Goal: Task Accomplishment & Management: Use online tool/utility

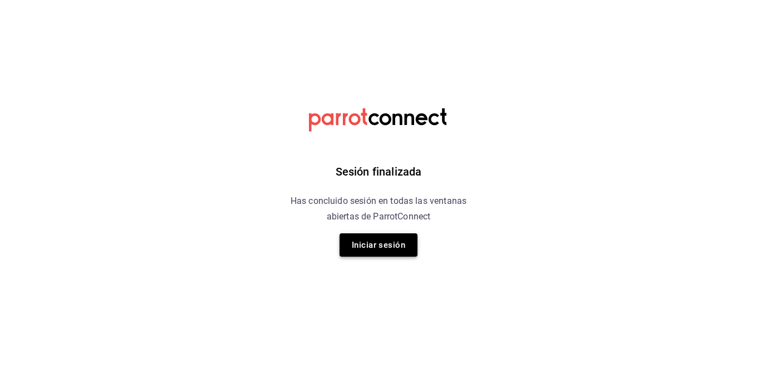
click at [399, 236] on button "Iniciar sesión" at bounding box center [378, 245] width 78 height 23
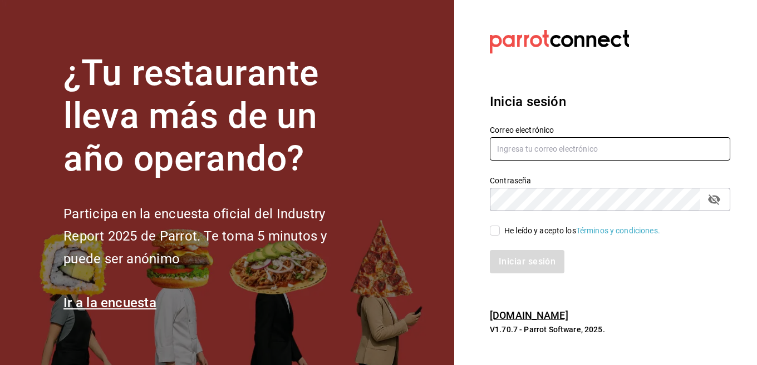
type input "[EMAIL_ADDRESS][DOMAIN_NAME]"
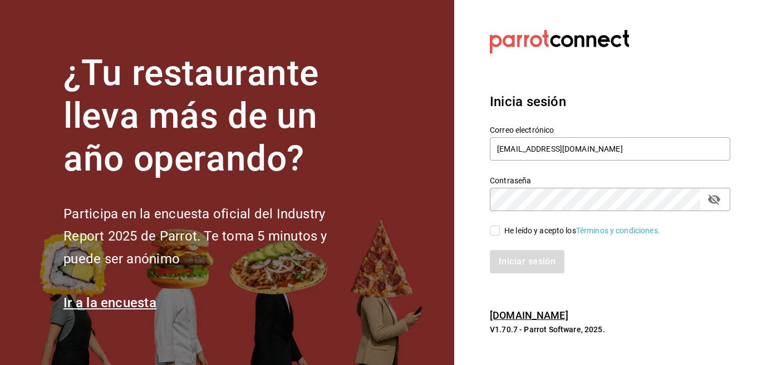
click at [494, 229] on input "He leído y acepto los Términos y condiciones." at bounding box center [495, 231] width 10 height 10
checkbox input "true"
click at [537, 272] on button "Iniciar sesión" at bounding box center [528, 261] width 76 height 23
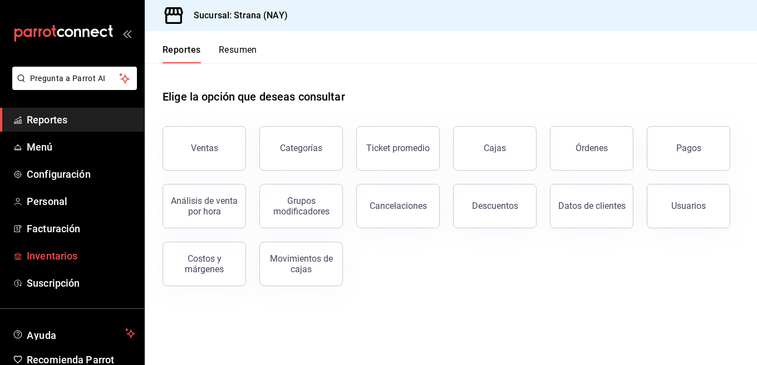
click at [41, 257] on span "Inventarios" at bounding box center [81, 256] width 108 height 15
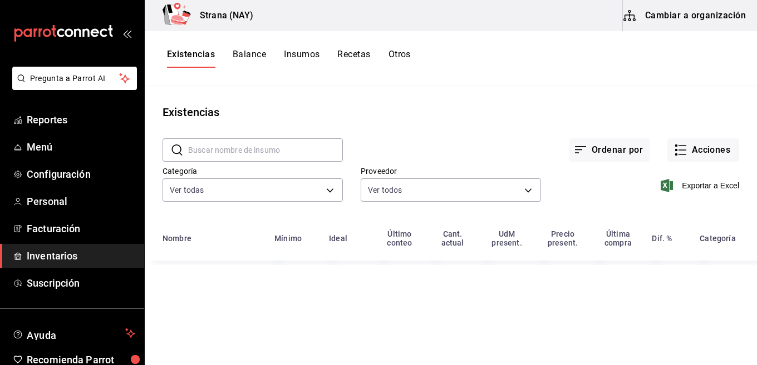
click at [270, 153] on input "text" at bounding box center [265, 150] width 155 height 22
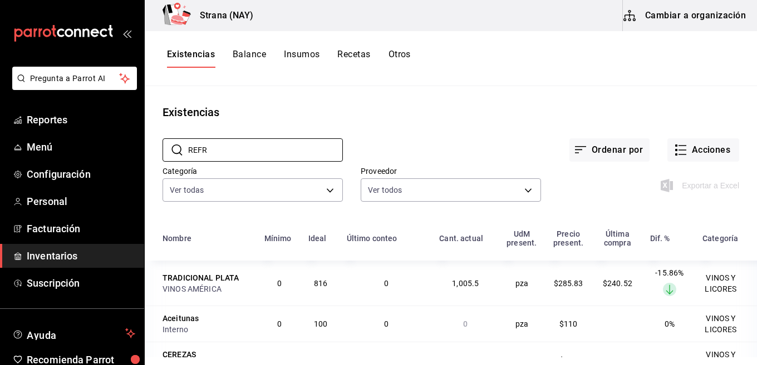
type input "REFR"
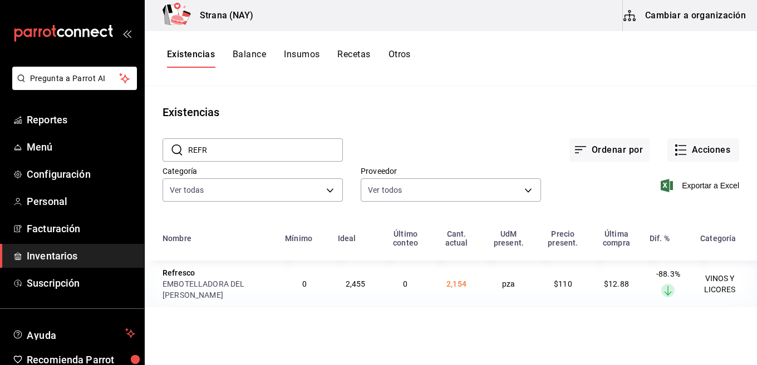
click at [520, 348] on main "Existencias ​ REFR ​ Ordenar por Acciones Categoría Ver todas 4ef98d7d-116e-4c3…" at bounding box center [451, 221] width 612 height 271
click at [706, 145] on button "Acciones" at bounding box center [703, 150] width 72 height 23
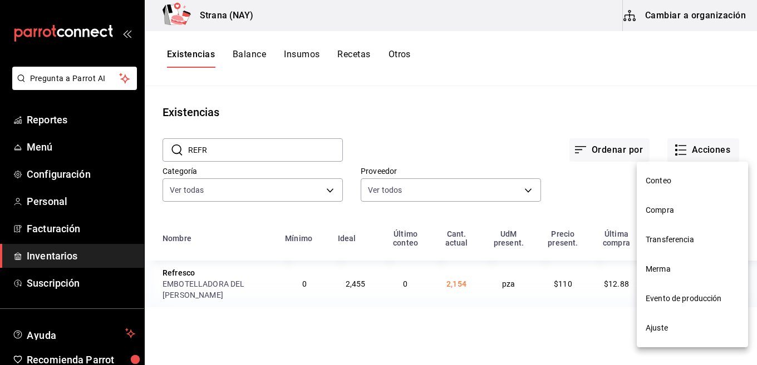
click at [675, 177] on span "Conteo" at bounding box center [691, 181] width 93 height 12
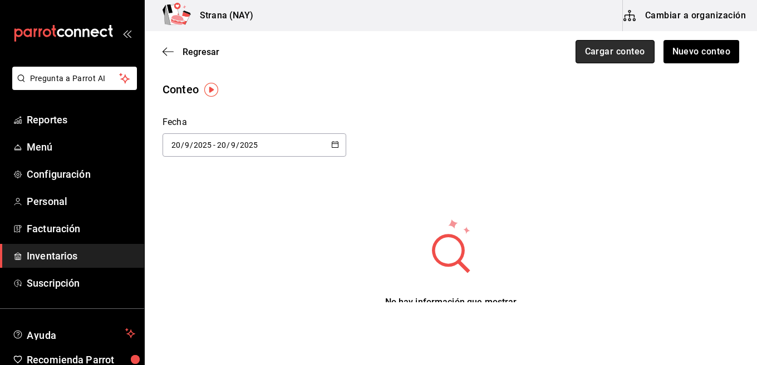
click at [610, 55] on button "Cargar conteo" at bounding box center [614, 51] width 79 height 23
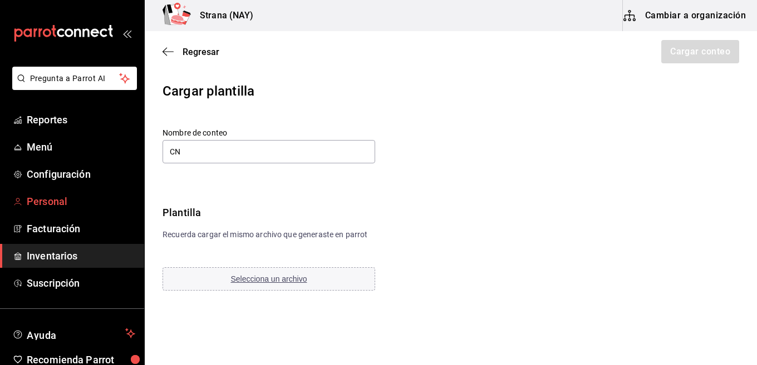
type input "C"
type input "CONTEO DE LA VENTA DEL 19 DE SEPTIEMBRE"
click at [247, 288] on button "Selecciona un archivo" at bounding box center [268, 279] width 213 height 23
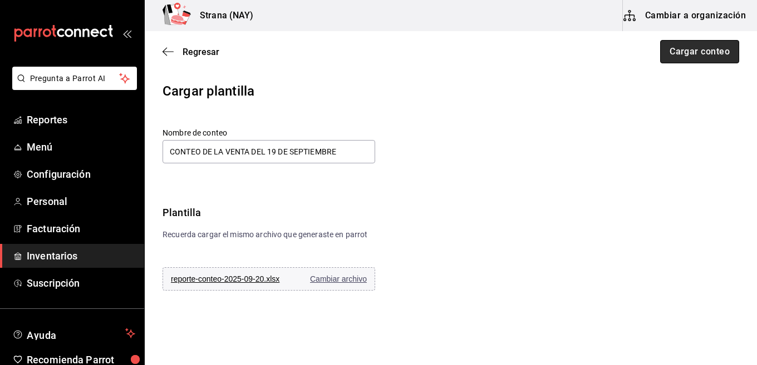
click at [691, 56] on button "Cargar conteo" at bounding box center [699, 51] width 79 height 23
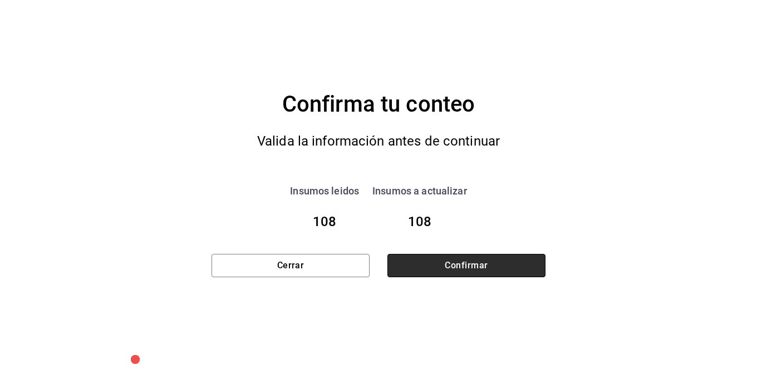
click at [515, 278] on button "Confirmar" at bounding box center [466, 265] width 158 height 23
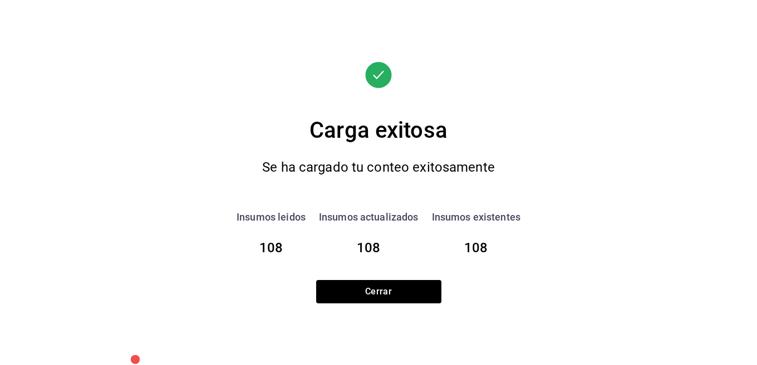
click at [402, 276] on div "Carga exitosa Se ha cargado tu conteo exitosamente Insumos leidos 108 Insumos a…" at bounding box center [378, 183] width 334 height 243
click at [402, 289] on button "Cerrar" at bounding box center [378, 291] width 125 height 23
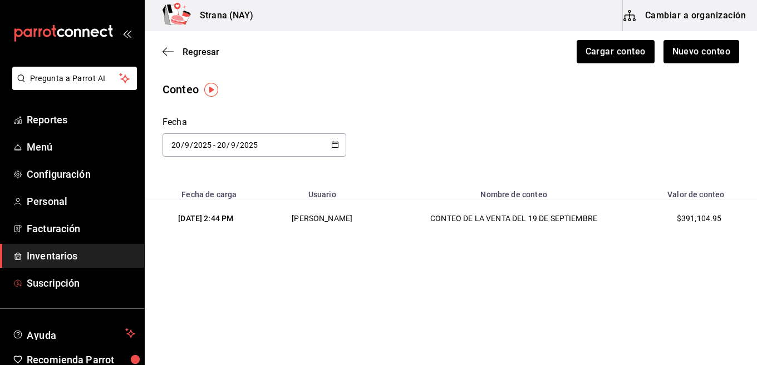
click at [80, 268] on link "Inventarios" at bounding box center [72, 256] width 144 height 24
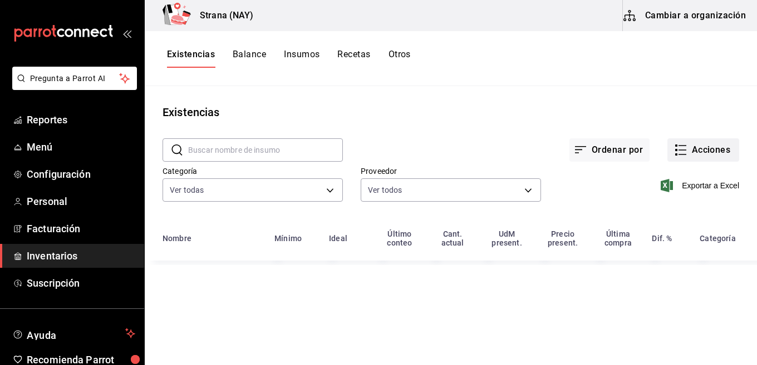
click at [714, 156] on button "Acciones" at bounding box center [703, 150] width 72 height 23
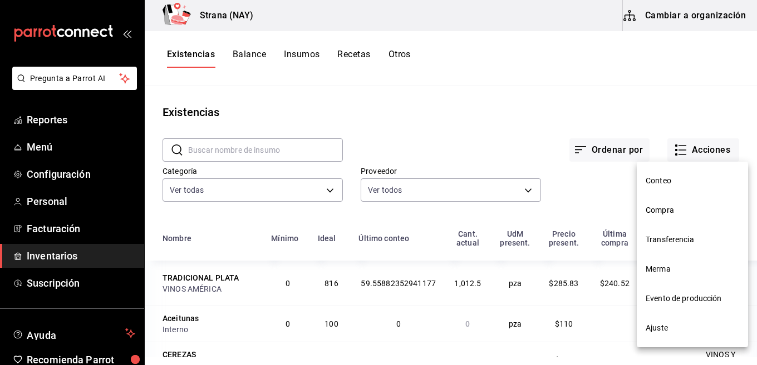
click at [407, 46] on div at bounding box center [378, 182] width 757 height 365
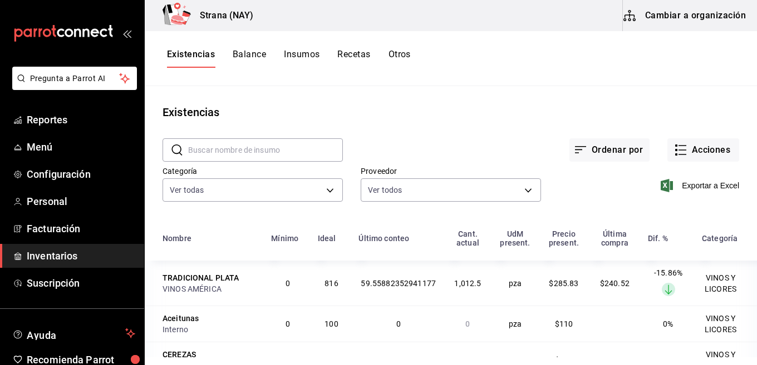
click at [403, 57] on button "Otros" at bounding box center [399, 58] width 22 height 19
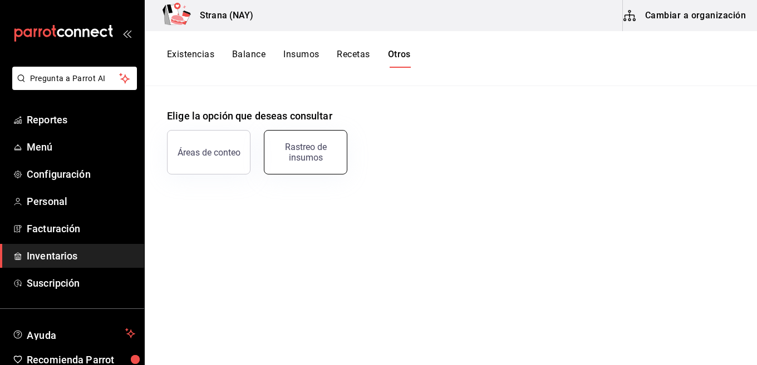
click at [321, 165] on button "Rastreo de insumos" at bounding box center [305, 152] width 83 height 45
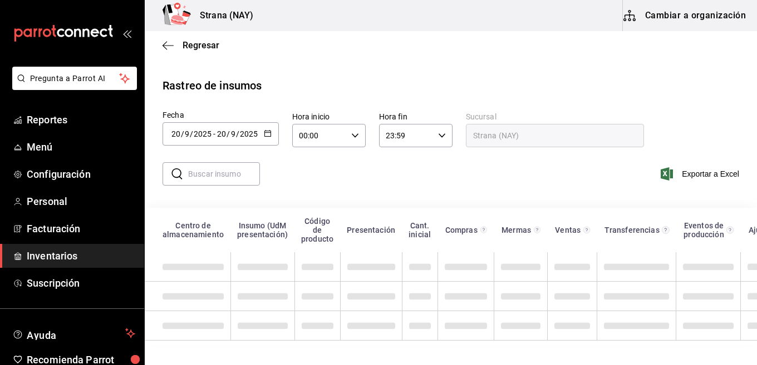
click at [274, 137] on div "2025-09-20 20 / 9 / 2025 - 2025-09-20 20 / 9 / 2025" at bounding box center [220, 133] width 116 height 23
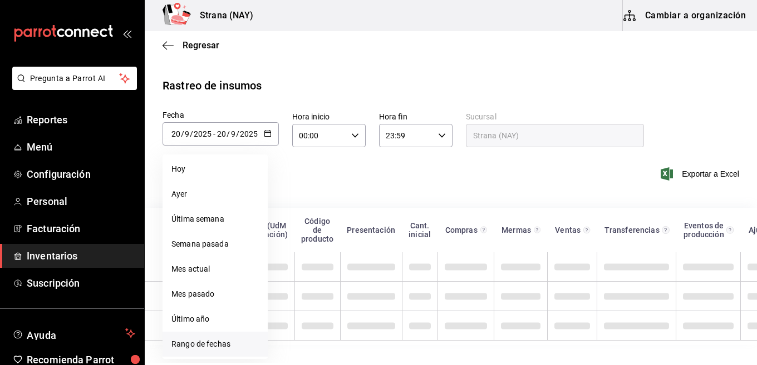
click at [223, 353] on li "Rango de fechas" at bounding box center [214, 344] width 105 height 25
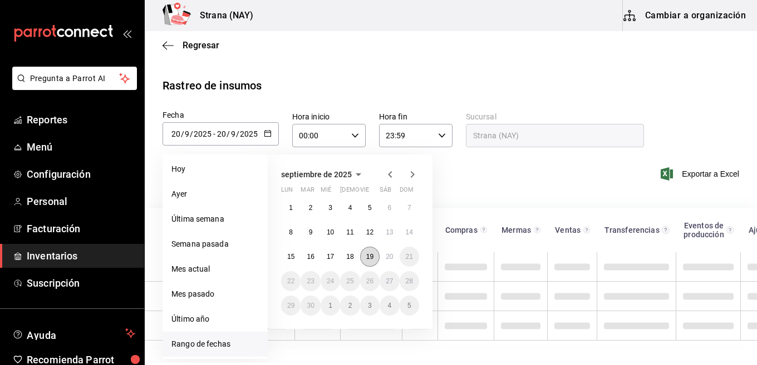
click at [368, 253] on button "19" at bounding box center [369, 257] width 19 height 20
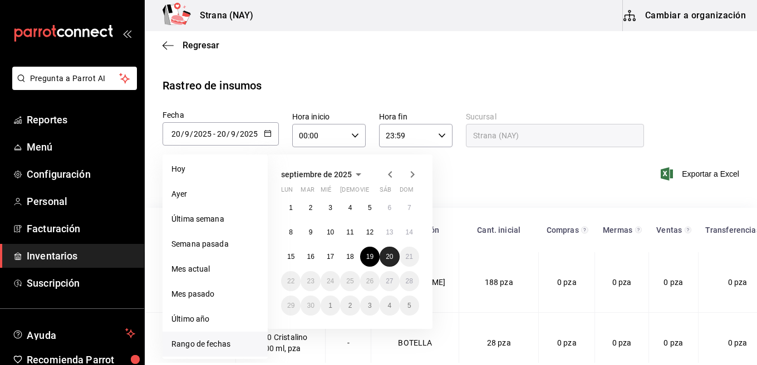
click at [384, 261] on button "20" at bounding box center [388, 257] width 19 height 20
type input "2025-09-19"
type input "19"
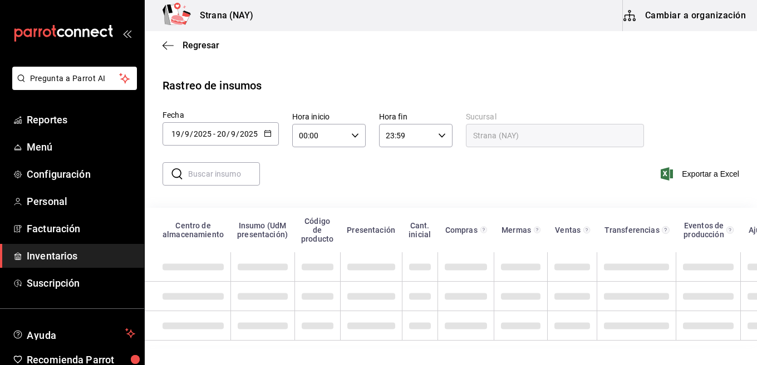
click at [354, 141] on div "00:00 Hora inicio" at bounding box center [328, 135] width 73 height 23
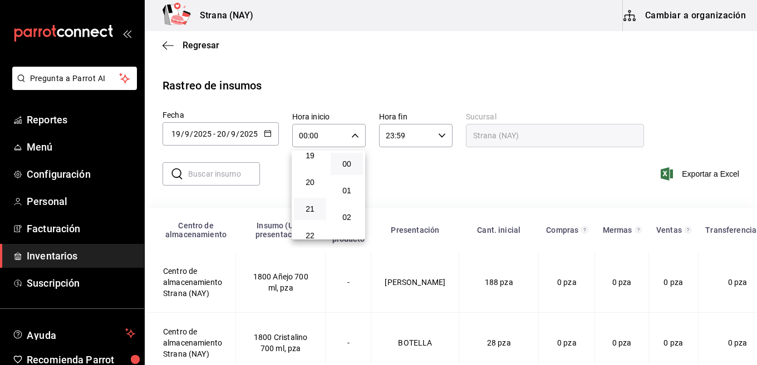
scroll to position [496, 0]
click at [313, 195] on button "20" at bounding box center [310, 202] width 32 height 22
type input "20:00"
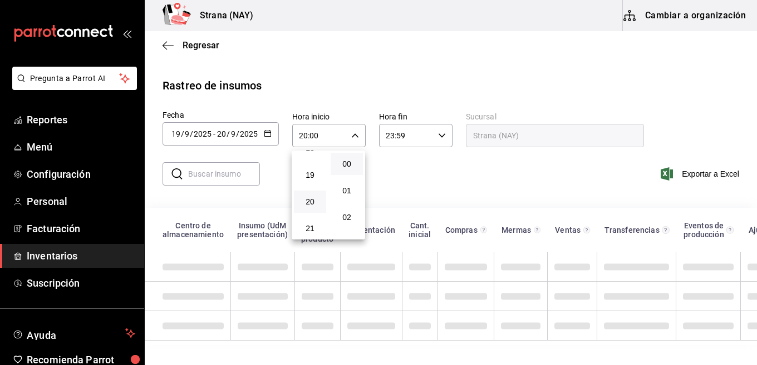
click at [404, 186] on div at bounding box center [378, 182] width 757 height 365
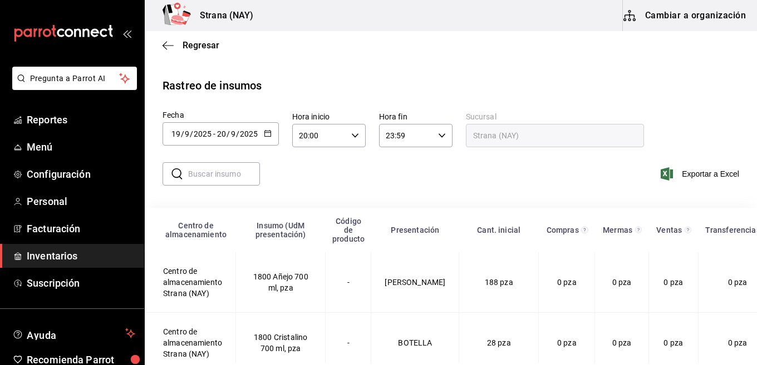
click at [404, 186] on div at bounding box center [378, 182] width 757 height 365
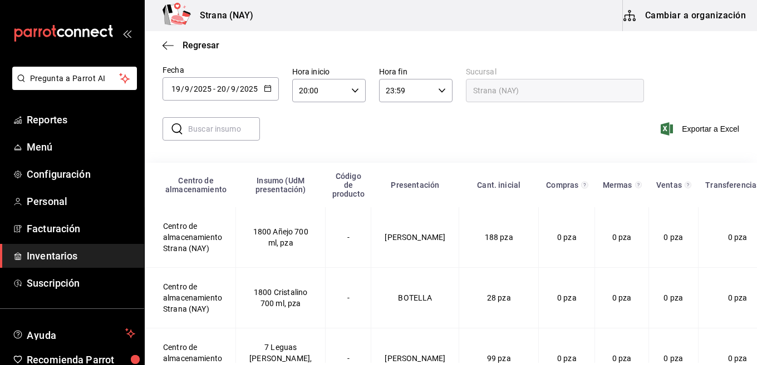
scroll to position [0, 0]
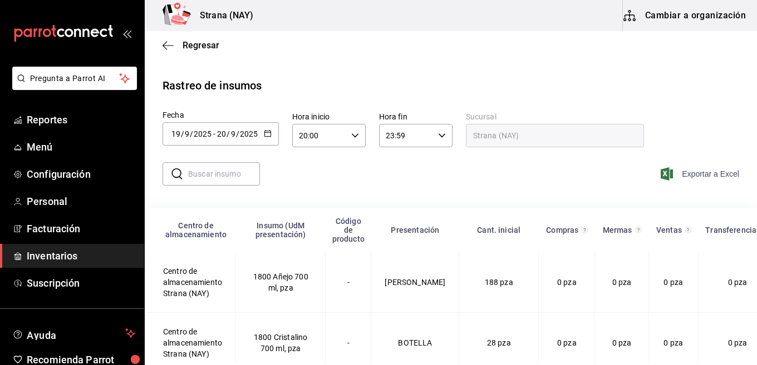
click at [716, 174] on span "Exportar a Excel" at bounding box center [701, 173] width 76 height 13
click at [73, 255] on span "Inventarios" at bounding box center [81, 256] width 108 height 15
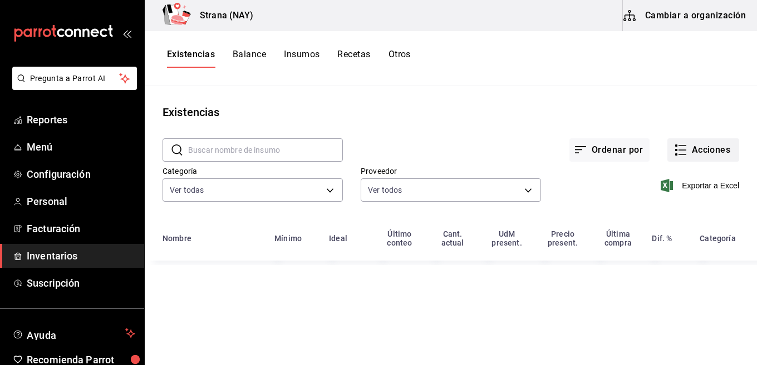
click at [694, 154] on button "Acciones" at bounding box center [703, 150] width 72 height 23
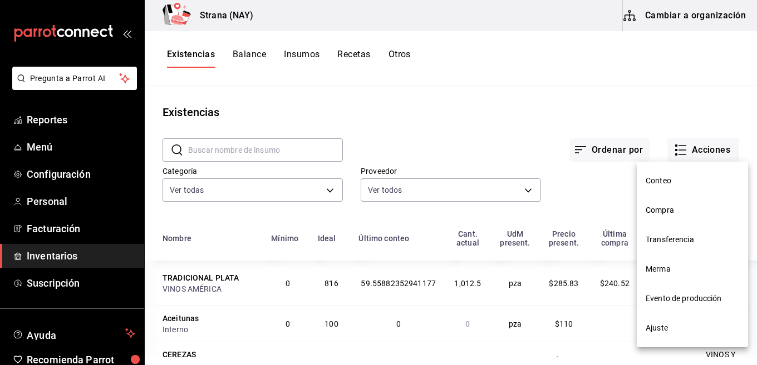
click at [674, 182] on span "Conteo" at bounding box center [691, 181] width 93 height 12
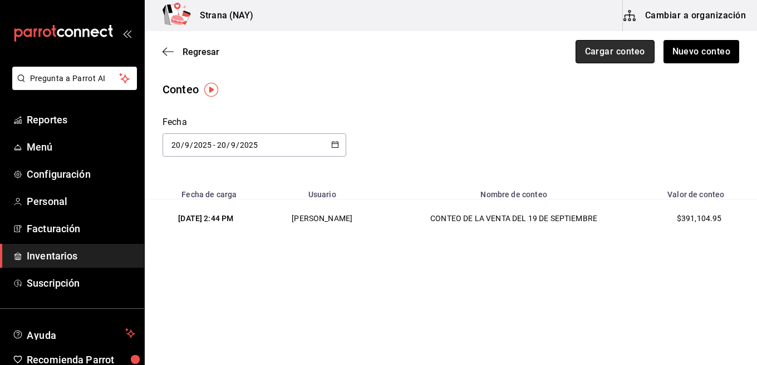
click at [626, 51] on button "Cargar conteo" at bounding box center [614, 51] width 79 height 23
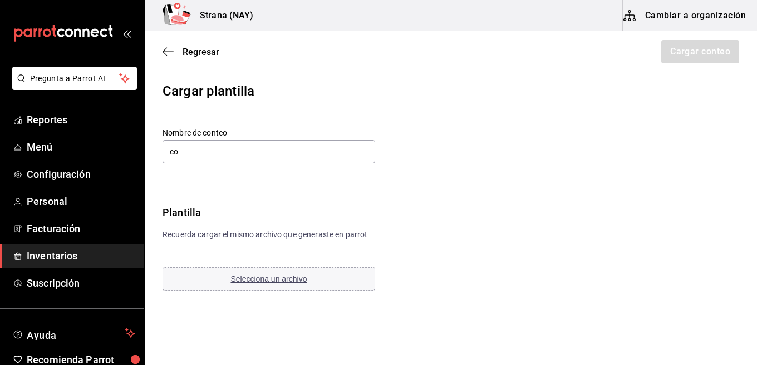
type input "c"
type input "CONTEO DE LA VENTA DEL 19 DE SEPTIEMBRE"
click at [294, 285] on button "Selecciona un archivo" at bounding box center [268, 279] width 213 height 23
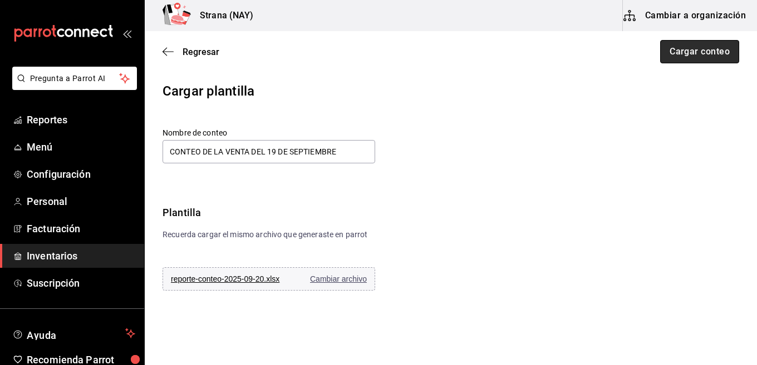
click at [695, 54] on button "Cargar conteo" at bounding box center [699, 51] width 79 height 23
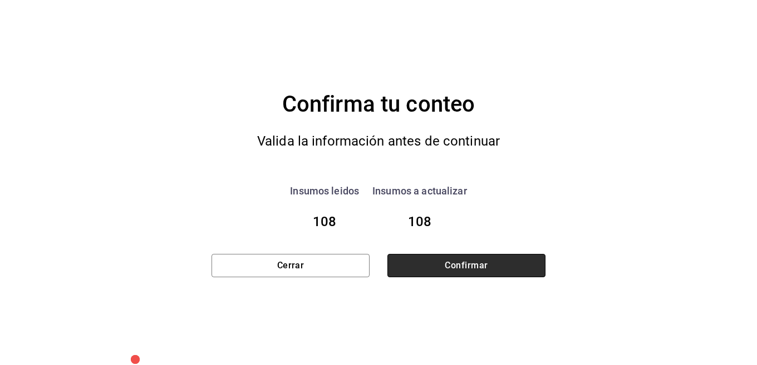
click at [511, 265] on button "Confirmar" at bounding box center [466, 265] width 158 height 23
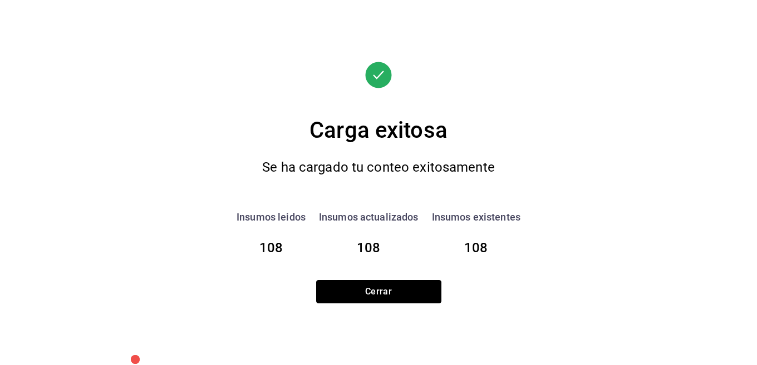
click at [376, 293] on button "Cerrar" at bounding box center [378, 291] width 125 height 23
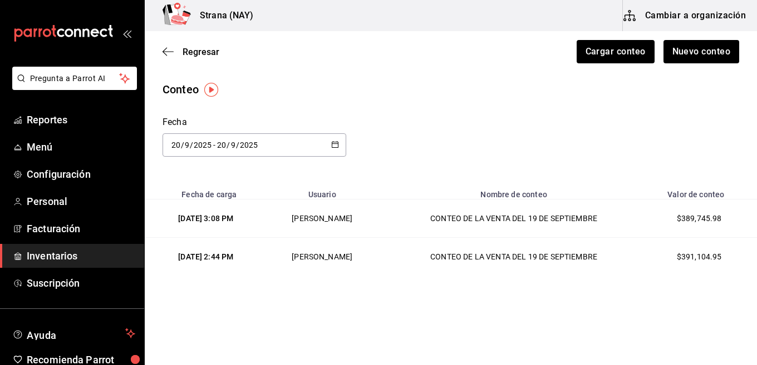
click at [103, 259] on span "Inventarios" at bounding box center [81, 256] width 108 height 15
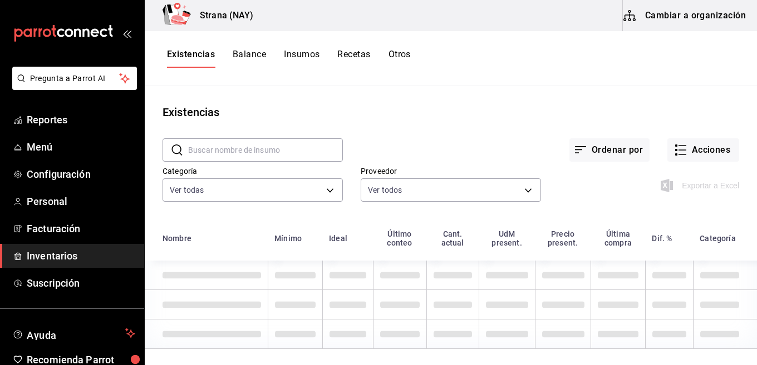
click at [403, 55] on button "Otros" at bounding box center [399, 58] width 22 height 19
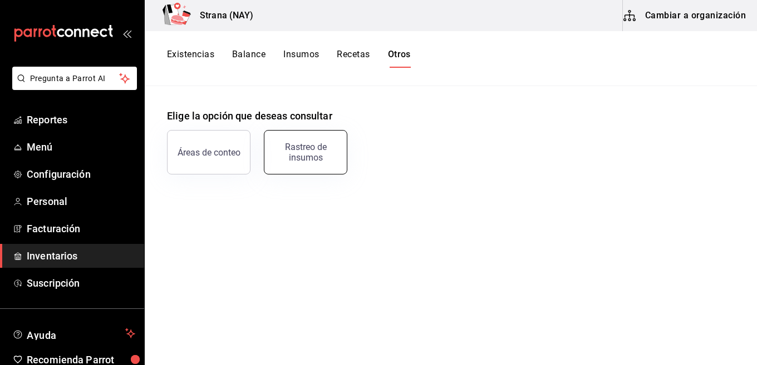
click at [328, 162] on div "Rastreo de insumos" at bounding box center [305, 152] width 69 height 21
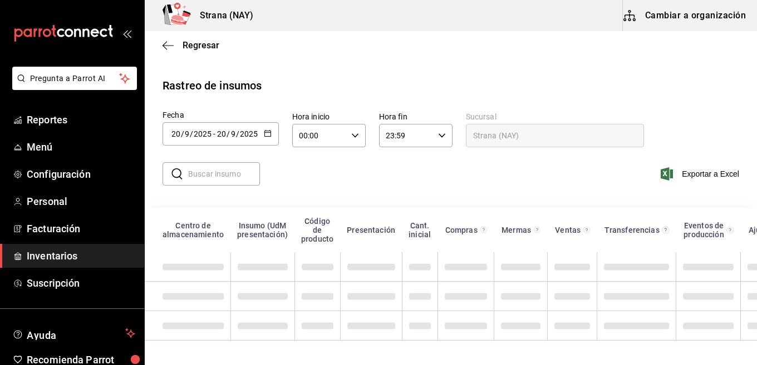
click at [265, 133] on icon "button" at bounding box center [268, 134] width 8 height 8
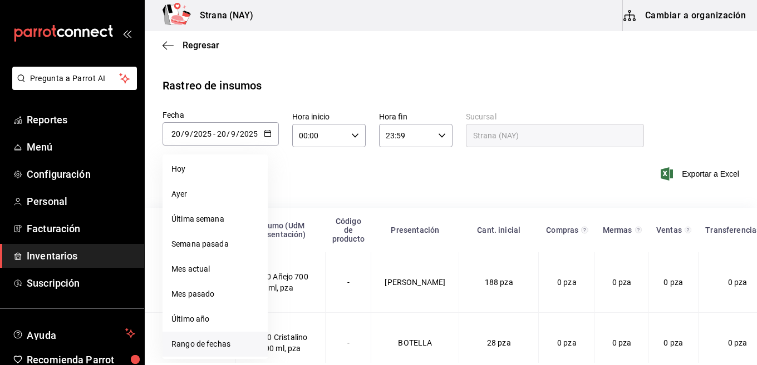
click at [220, 342] on li "Rango de fechas" at bounding box center [214, 344] width 105 height 25
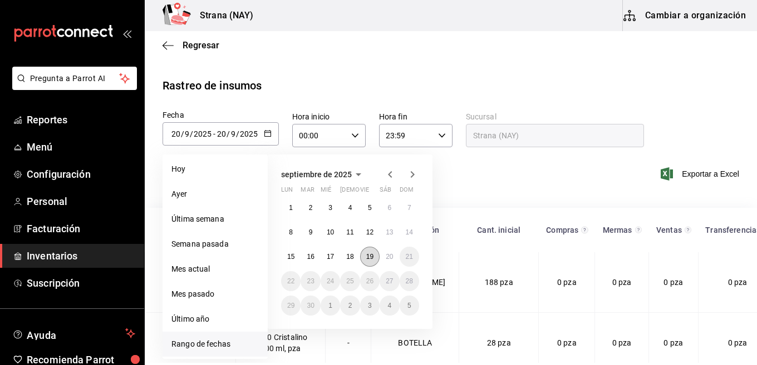
click at [366, 258] on abbr "19" at bounding box center [369, 257] width 7 height 8
click at [388, 258] on abbr "20" at bounding box center [389, 257] width 7 height 8
type input "2025-09-19"
type input "19"
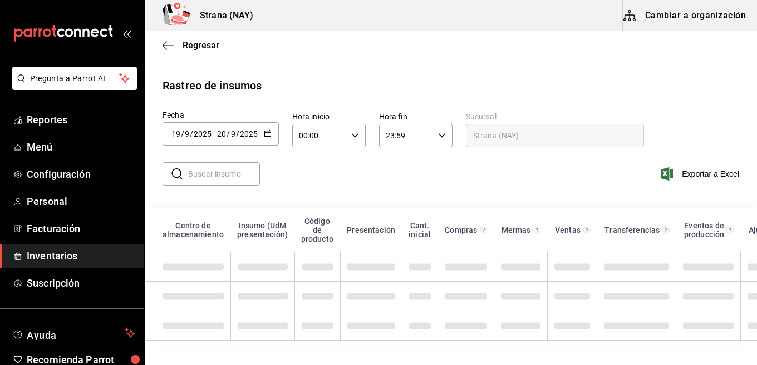
click at [338, 134] on input "00:00" at bounding box center [319, 136] width 55 height 22
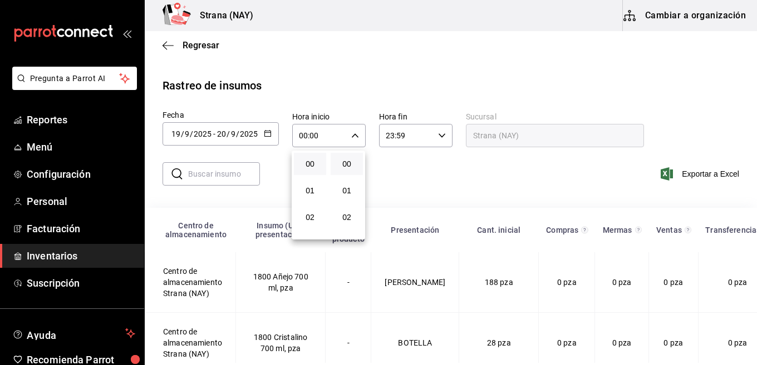
scroll to position [552, 0]
click at [307, 171] on span "21" at bounding box center [309, 173] width 19 height 9
type input "21:00"
click at [404, 180] on div at bounding box center [378, 182] width 757 height 365
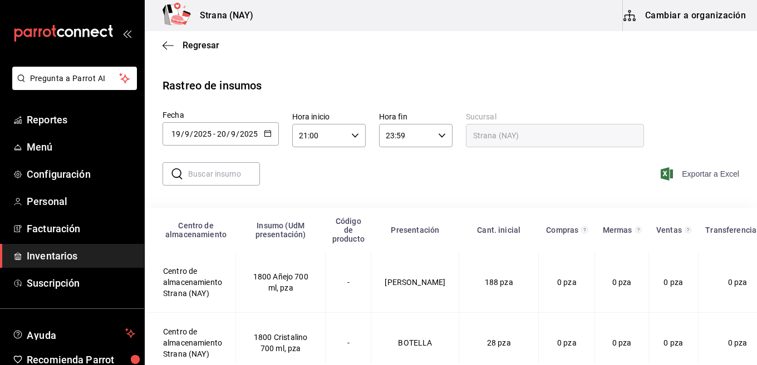
click at [695, 167] on span "Exportar a Excel" at bounding box center [701, 173] width 76 height 13
click at [99, 260] on span "Inventarios" at bounding box center [81, 256] width 108 height 15
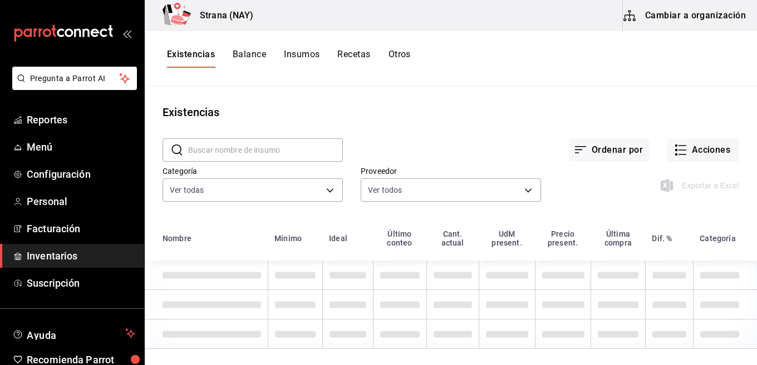
click at [397, 55] on button "Otros" at bounding box center [399, 58] width 22 height 19
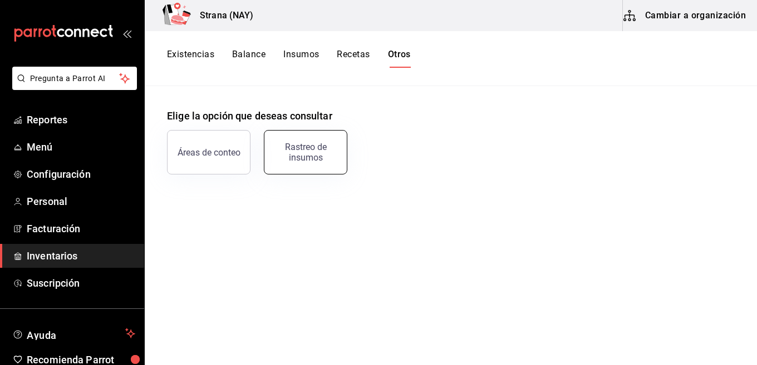
click at [319, 161] on div "Rastreo de insumos" at bounding box center [305, 152] width 69 height 21
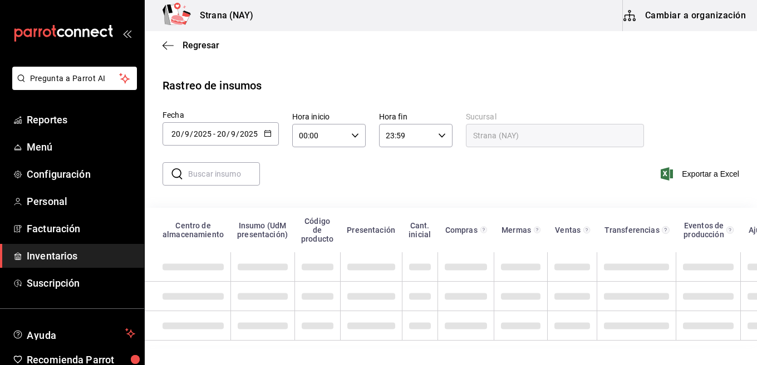
click at [264, 139] on div at bounding box center [268, 134] width 8 height 9
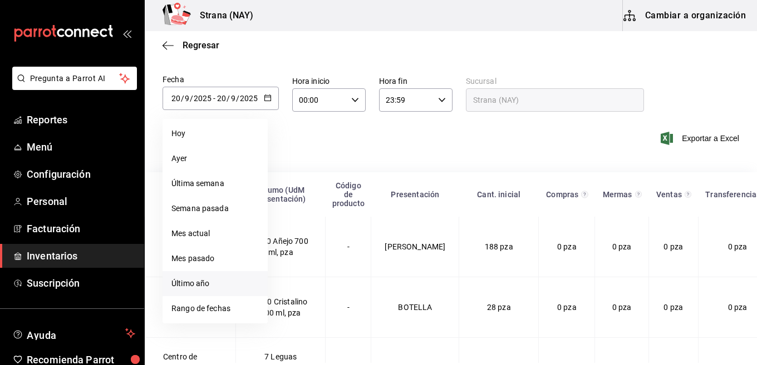
scroll to position [56, 0]
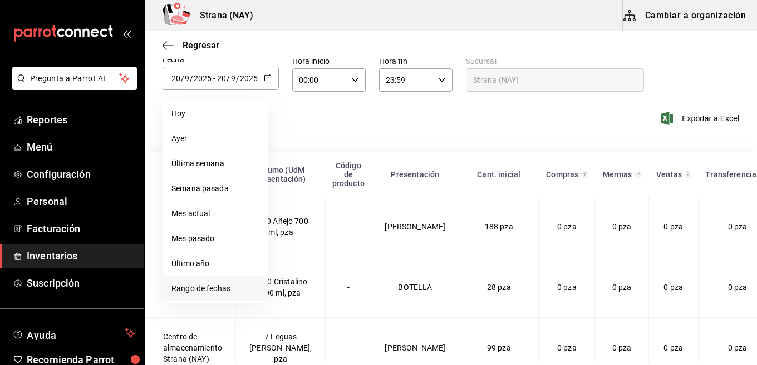
click at [185, 292] on li "Rango de fechas" at bounding box center [214, 288] width 105 height 25
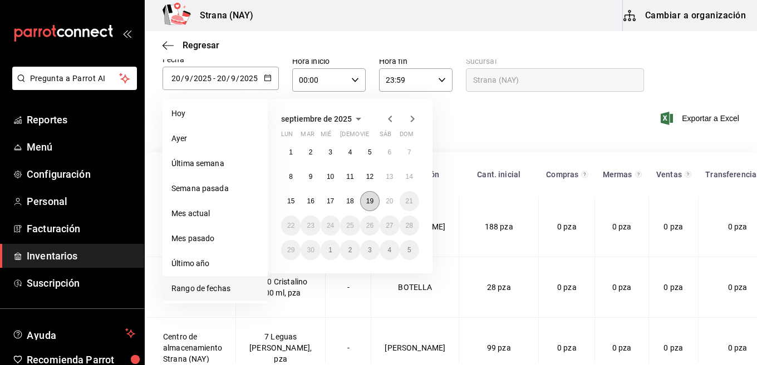
click at [375, 204] on button "19" at bounding box center [369, 201] width 19 height 20
click at [389, 203] on abbr "20" at bounding box center [389, 201] width 7 height 8
type input "2025-09-19"
type input "19"
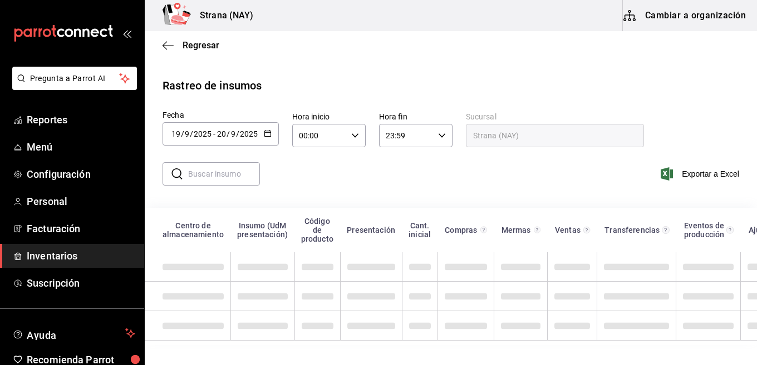
scroll to position [0, 0]
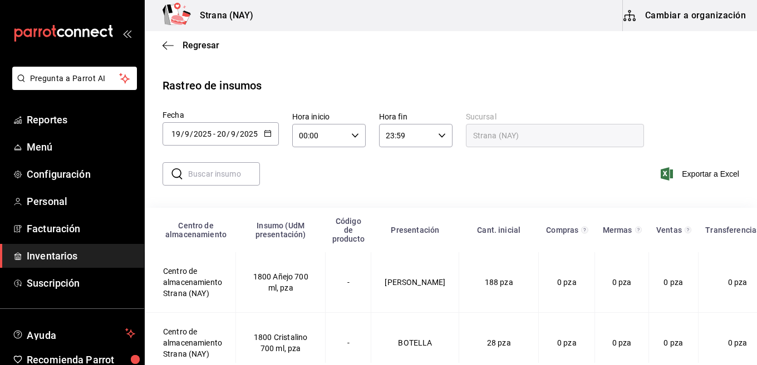
click at [359, 140] on div "00:00 Hora inicio" at bounding box center [328, 135] width 73 height 23
click at [310, 192] on button "20" at bounding box center [310, 197] width 32 height 22
type input "20:00"
click at [444, 194] on div at bounding box center [378, 182] width 757 height 365
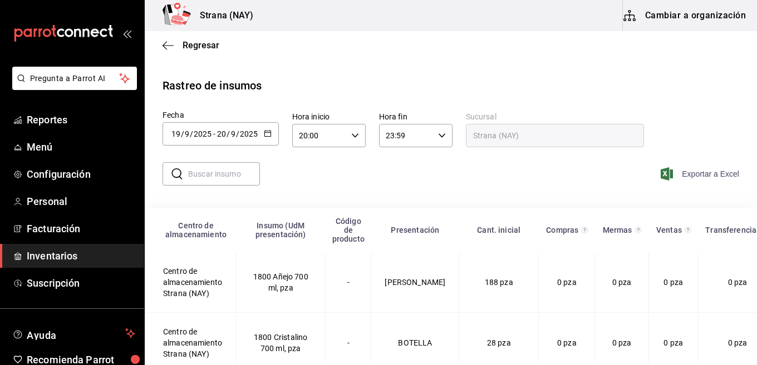
click at [693, 180] on span "Exportar a Excel" at bounding box center [701, 173] width 76 height 13
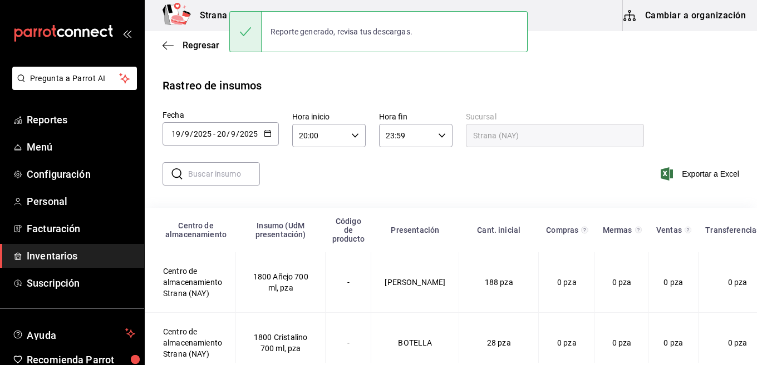
click at [86, 264] on link "Inventarios" at bounding box center [72, 256] width 144 height 24
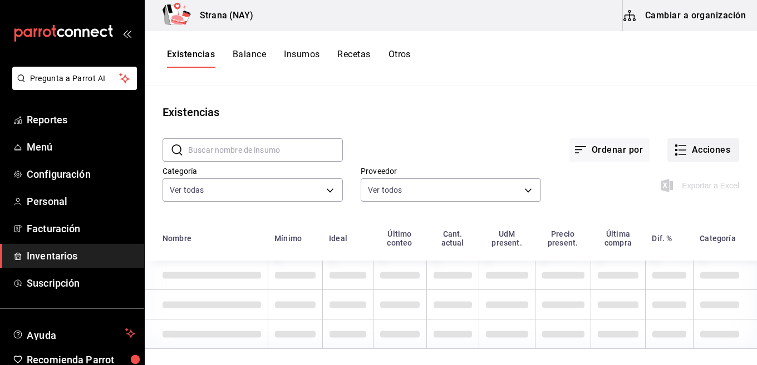
click at [714, 147] on button "Acciones" at bounding box center [703, 150] width 72 height 23
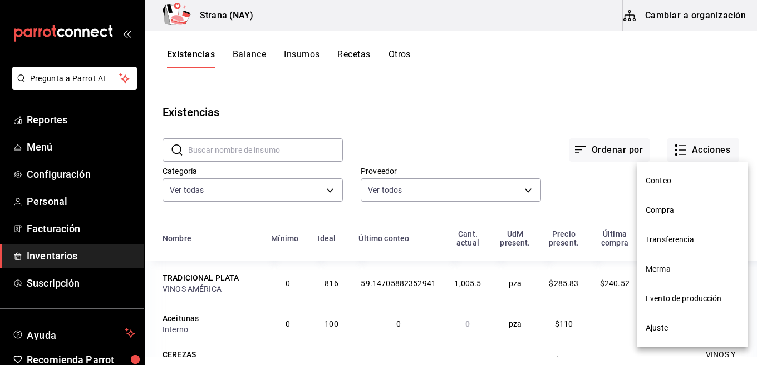
click at [665, 182] on span "Conteo" at bounding box center [691, 181] width 93 height 12
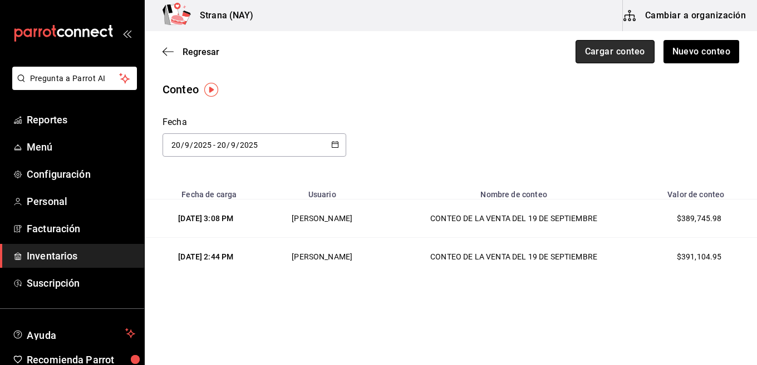
click at [589, 60] on button "Cargar conteo" at bounding box center [614, 51] width 79 height 23
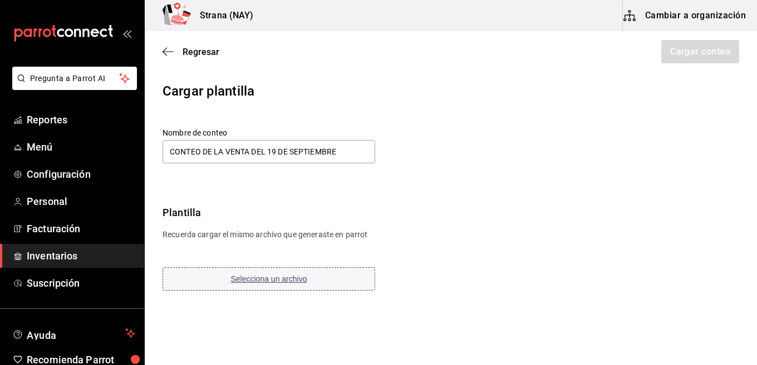
type input "CONTEO DE LA VENTA DEL 19 DE SEPTIEMBRE"
click at [294, 283] on span "Selecciona un archivo" at bounding box center [268, 279] width 76 height 9
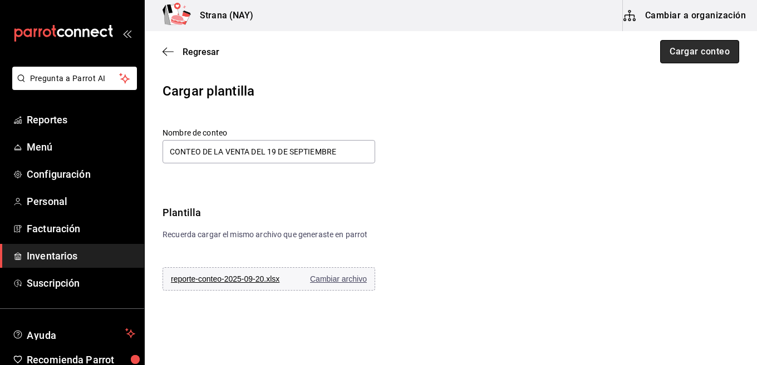
click at [718, 45] on button "Cargar conteo" at bounding box center [699, 51] width 79 height 23
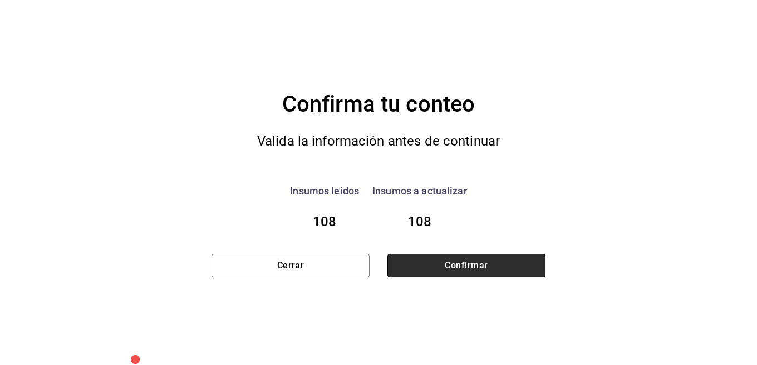
click at [506, 270] on button "Confirmar" at bounding box center [466, 265] width 158 height 23
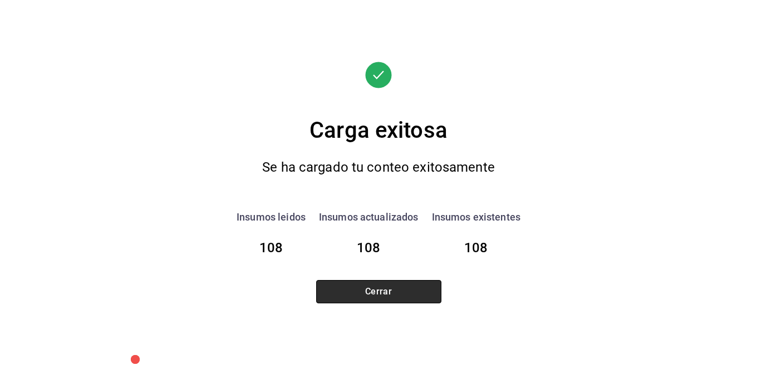
click at [407, 281] on button "Cerrar" at bounding box center [378, 291] width 125 height 23
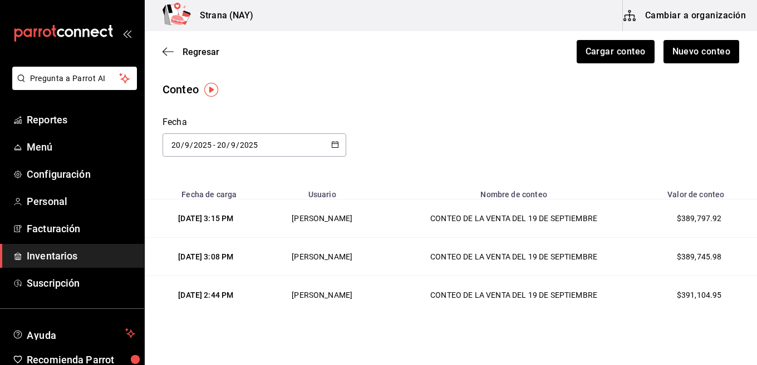
click at [68, 257] on span "Inventarios" at bounding box center [81, 256] width 108 height 15
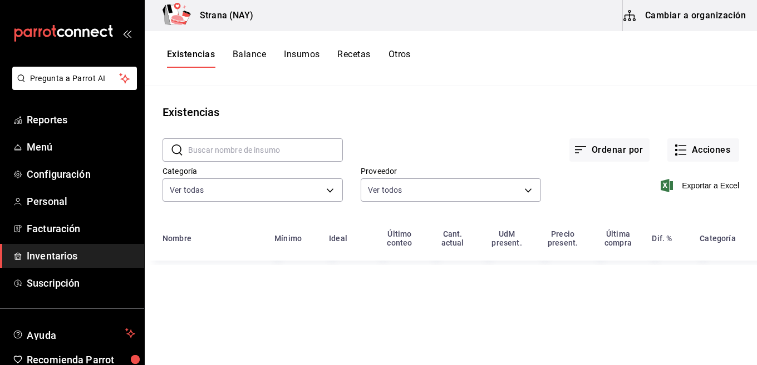
click at [403, 62] on button "Otros" at bounding box center [399, 58] width 22 height 19
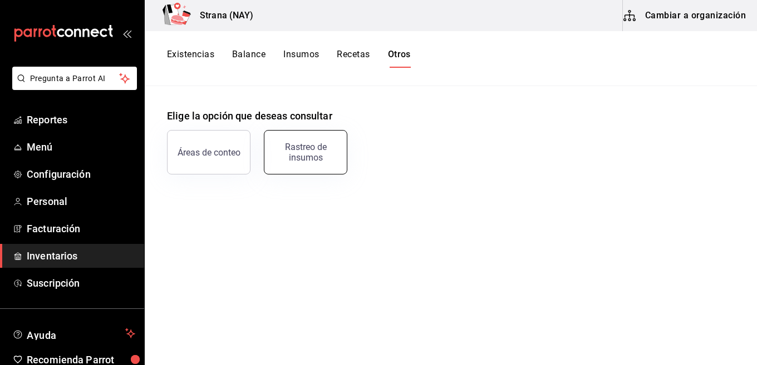
click at [332, 141] on button "Rastreo de insumos" at bounding box center [305, 152] width 83 height 45
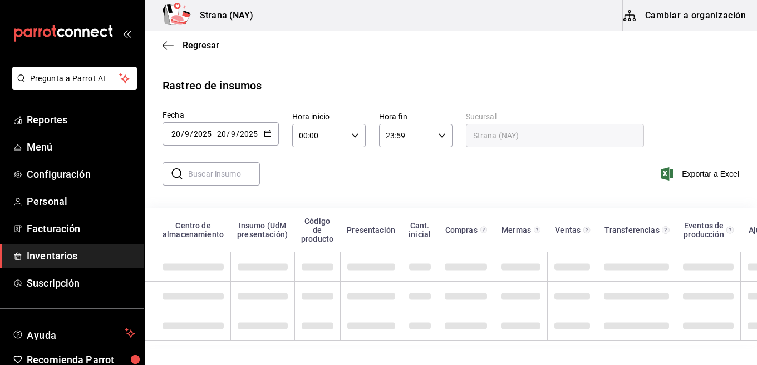
click at [260, 136] on div "2025-09-20 20 / 9 / 2025 - 2025-09-20 20 / 9 / 2025" at bounding box center [220, 133] width 116 height 23
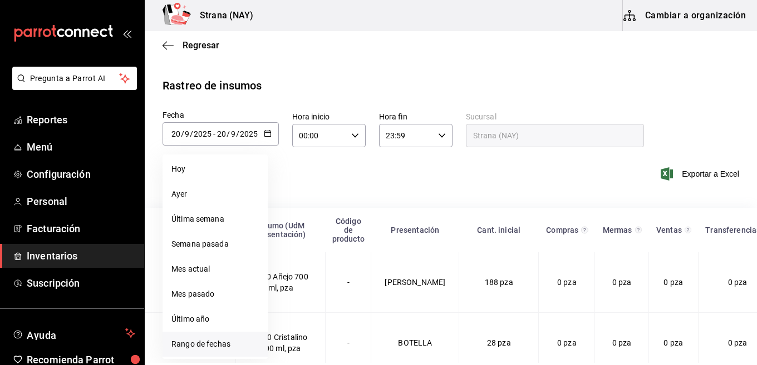
click at [208, 346] on li "Rango de fechas" at bounding box center [214, 344] width 105 height 25
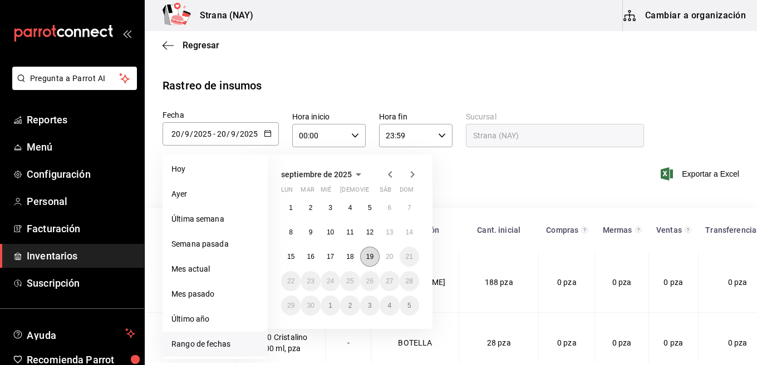
click at [373, 258] on abbr "19" at bounding box center [369, 257] width 7 height 8
click at [382, 258] on button "20" at bounding box center [388, 257] width 19 height 20
type input "2025-09-19"
type input "19"
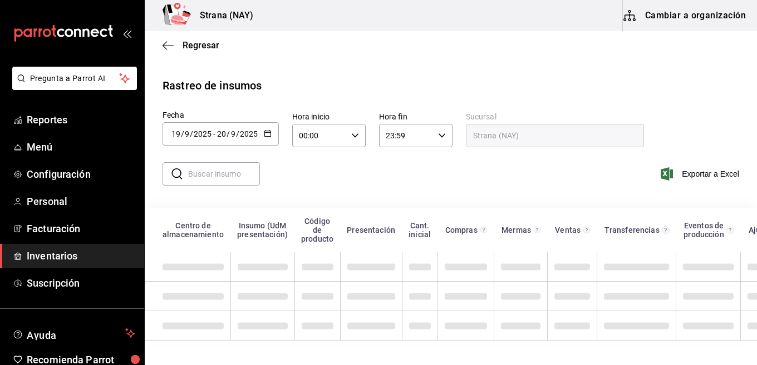
click at [360, 139] on div "00:00 Hora inicio" at bounding box center [328, 135] width 73 height 23
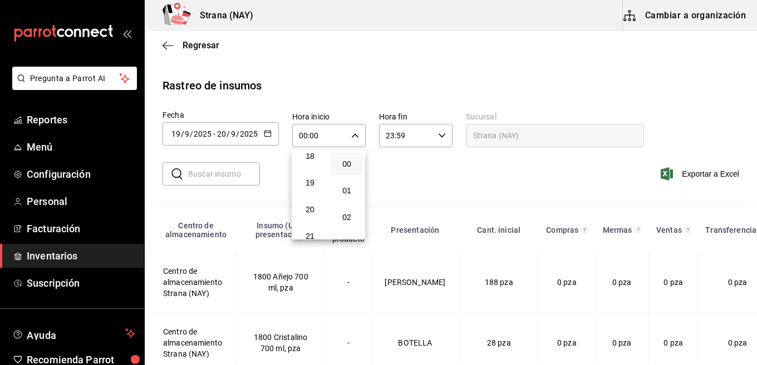
scroll to position [552, 0]
click at [309, 174] on span "21" at bounding box center [309, 173] width 19 height 9
type input "21:00"
click at [423, 185] on div at bounding box center [378, 182] width 757 height 365
click at [722, 176] on span "Exportar a Excel" at bounding box center [701, 173] width 76 height 13
